Goal: Information Seeking & Learning: Learn about a topic

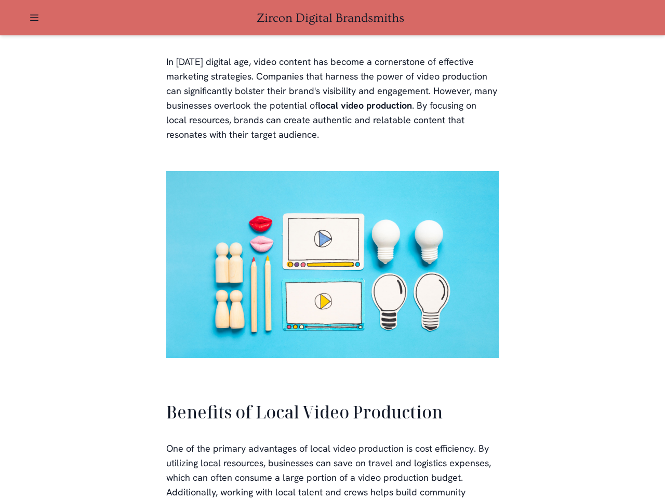
scroll to position [2015, 0]
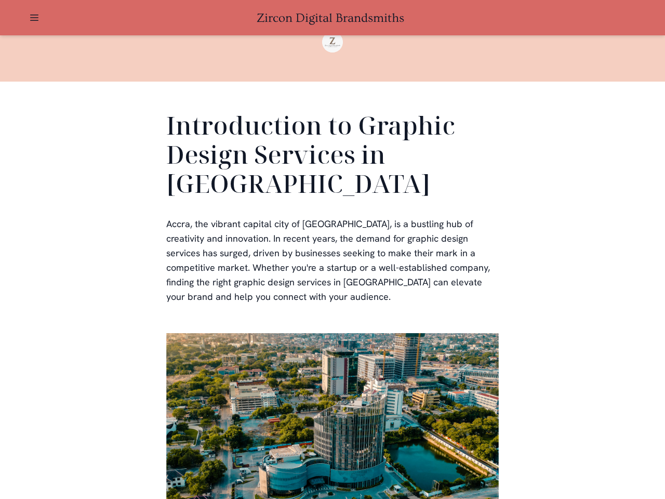
scroll to position [2136, 0]
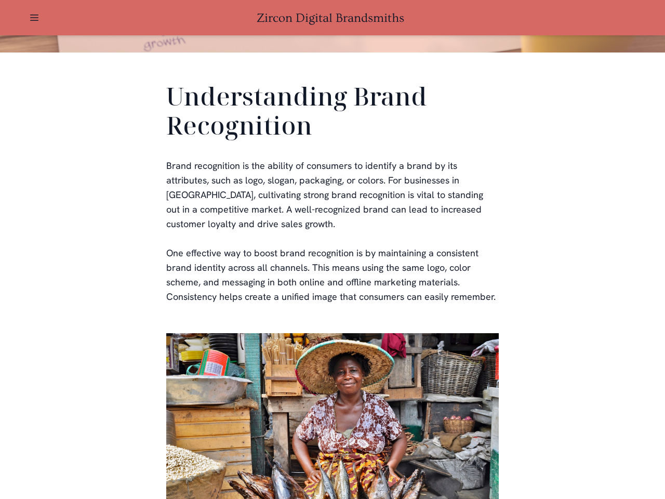
scroll to position [312, 0]
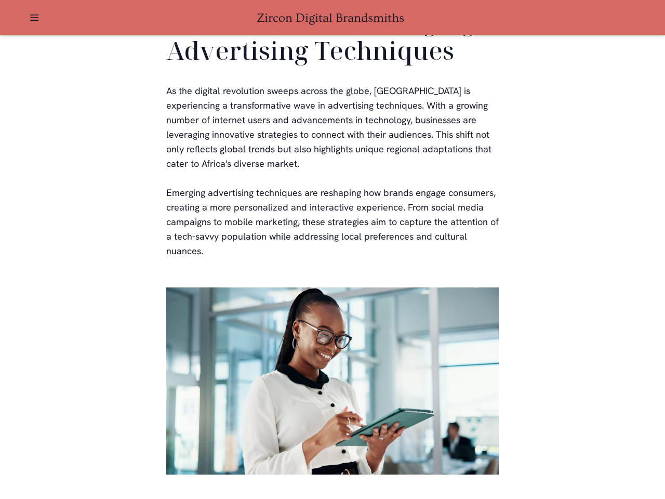
scroll to position [2113, 0]
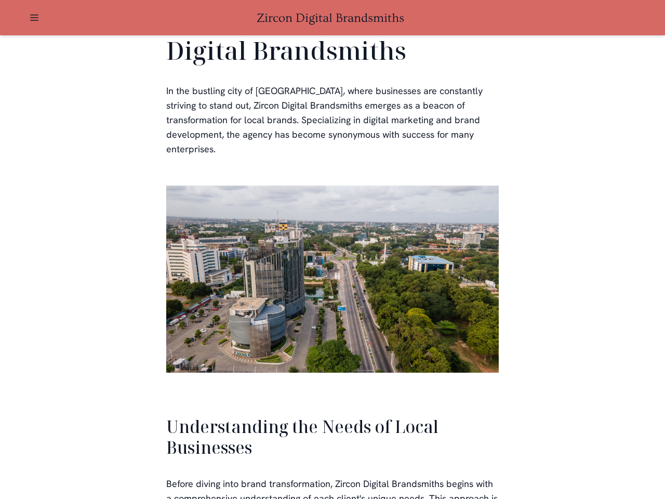
scroll to position [2217, 0]
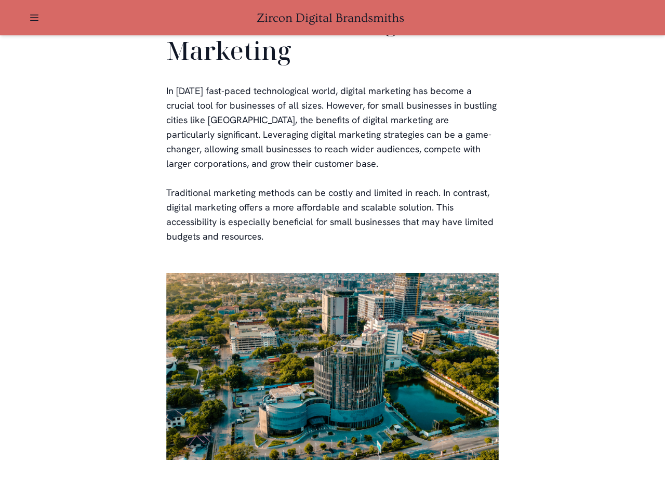
scroll to position [2040, 0]
